Goal: Register for event/course

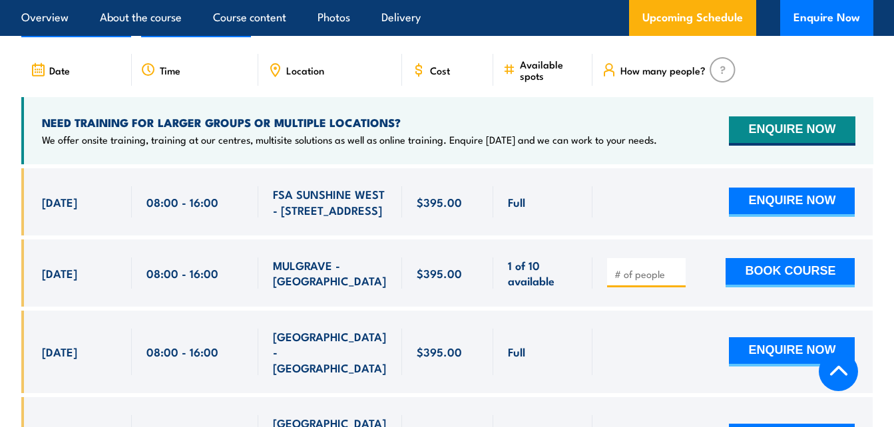
scroll to position [2462, 0]
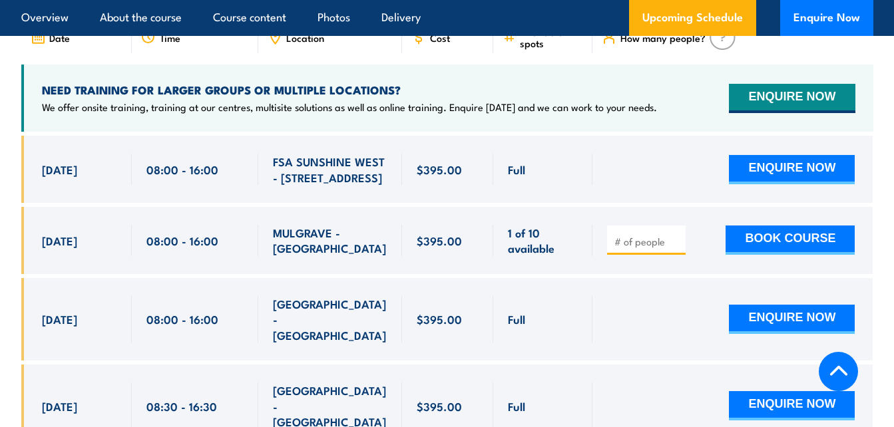
drag, startPoint x: 41, startPoint y: 247, endPoint x: 457, endPoint y: 239, distance: 416.0
click at [457, 239] on div "[DATE] 08:00 - 08:00" at bounding box center [447, 240] width 852 height 67
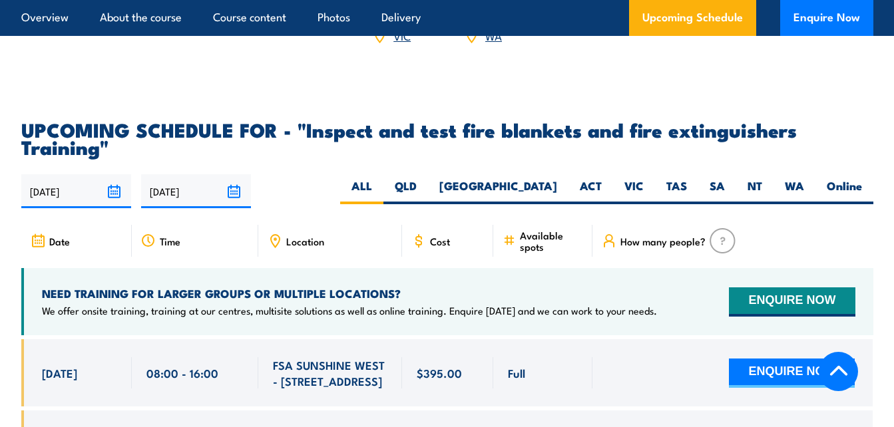
scroll to position [2331, 0]
